Goal: Navigation & Orientation: Find specific page/section

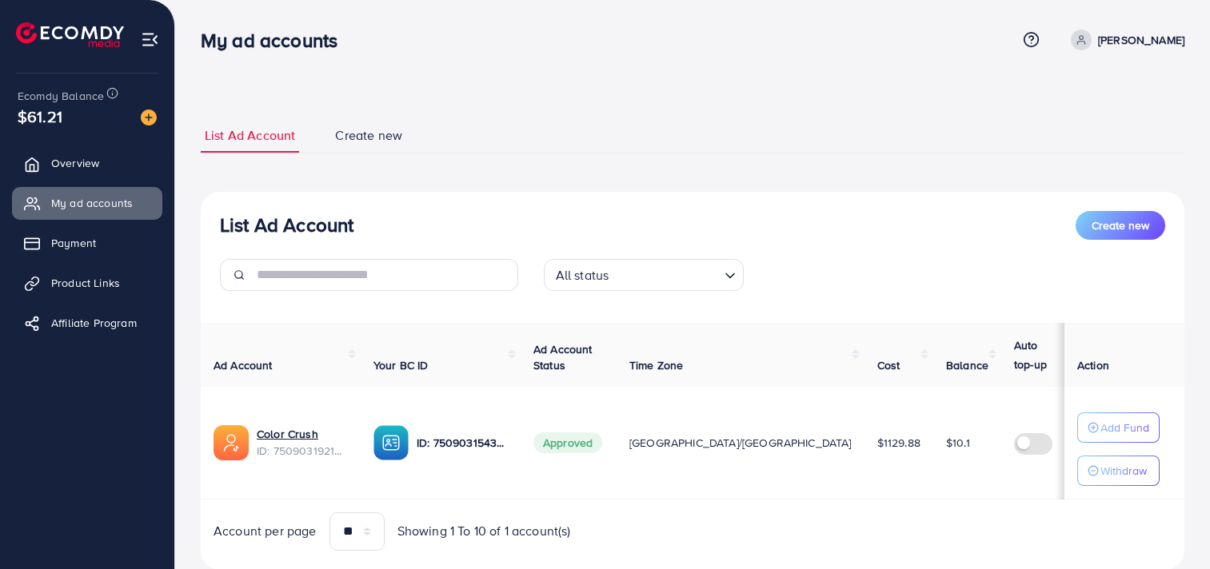
scroll to position [45, 0]
click at [113, 170] on link "Overview" at bounding box center [87, 163] width 150 height 32
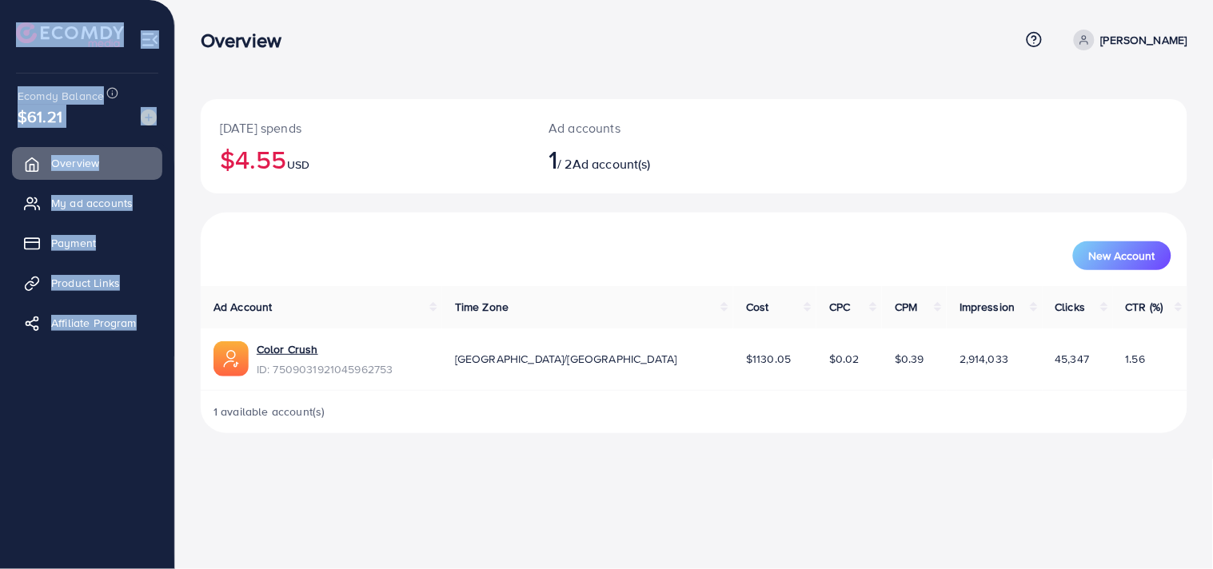
drag, startPoint x: 98, startPoint y: 8, endPoint x: 91, endPoint y: -14, distance: 22.5
click at [91, 0] on html "Overview Help Center Contact Support Plans and Pricing Term and policy About Us…" at bounding box center [606, 284] width 1213 height 569
